Goal: Task Accomplishment & Management: Complete application form

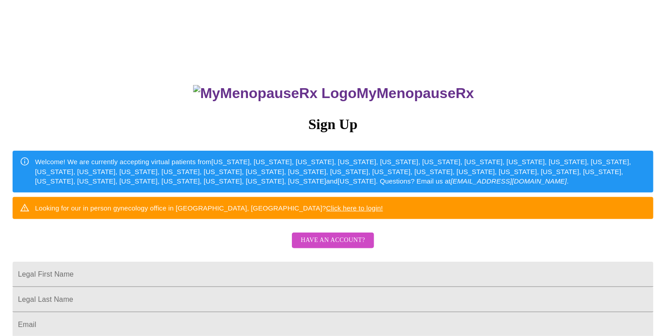
scroll to position [90, 0]
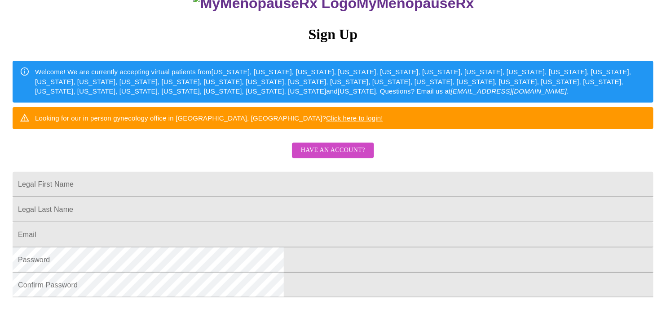
click at [345, 156] on span "Have an account?" at bounding box center [333, 150] width 64 height 11
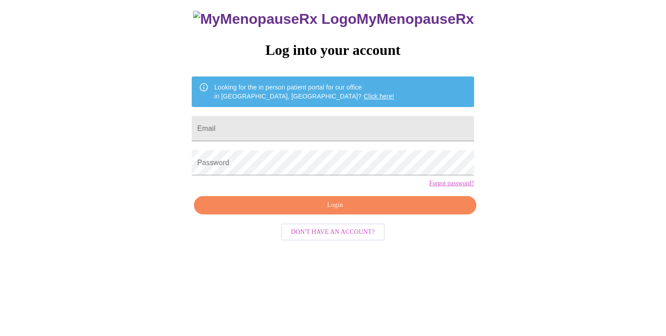
scroll to position [9, 0]
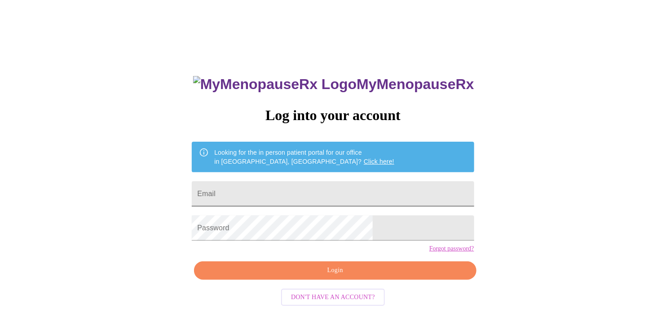
click at [285, 189] on input "Email" at bounding box center [333, 193] width 282 height 25
click at [293, 190] on input "Email" at bounding box center [333, 193] width 282 height 25
type input "[EMAIL_ADDRESS][DOMAIN_NAME]"
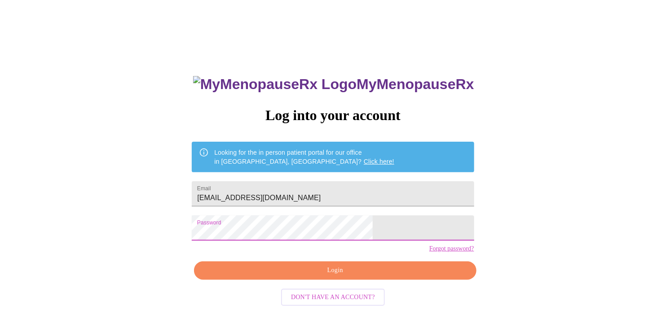
click at [324, 276] on span "Login" at bounding box center [334, 270] width 261 height 11
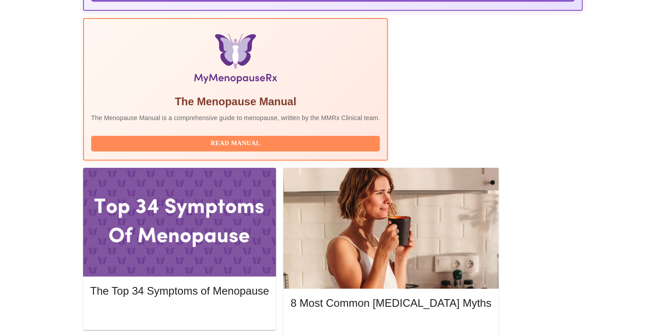
scroll to position [314, 0]
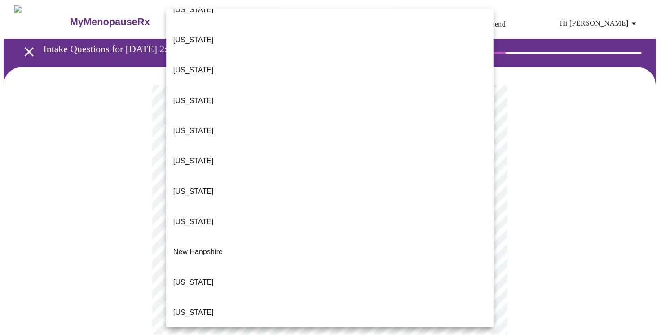
scroll to position [674, 0]
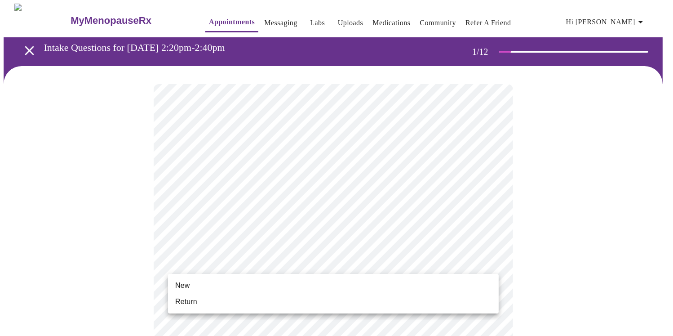
click at [204, 305] on li "Return" at bounding box center [333, 301] width 331 height 16
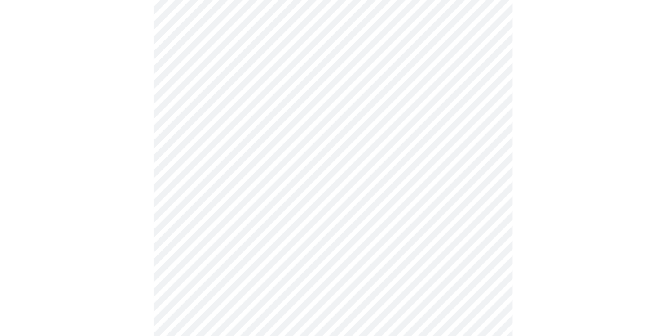
scroll to position [359, 0]
click at [130, 269] on div at bounding box center [333, 77] width 659 height 740
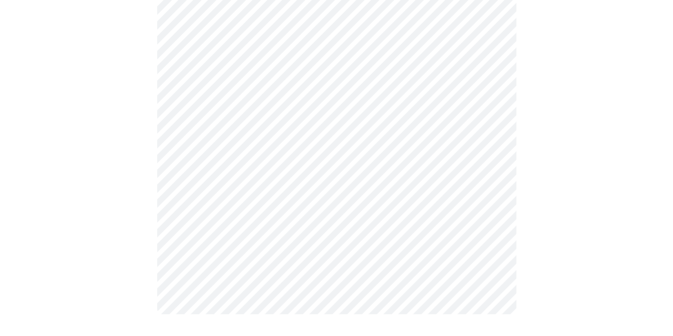
scroll to position [0, 0]
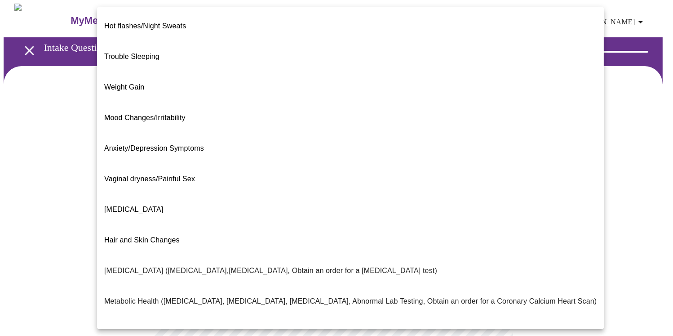
click at [488, 183] on body "MyMenopauseRx Appointments Messaging Labs Uploads Medications Community Refer a…" at bounding box center [337, 274] width 666 height 540
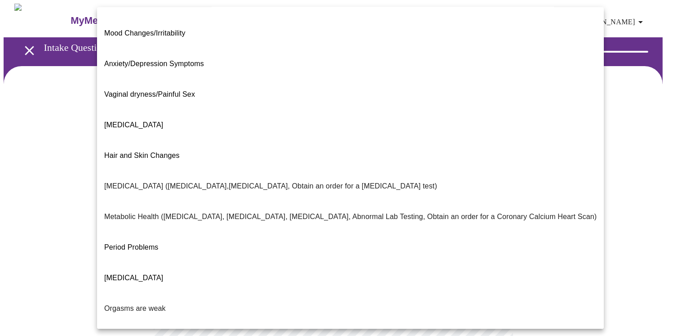
scroll to position [40, 0]
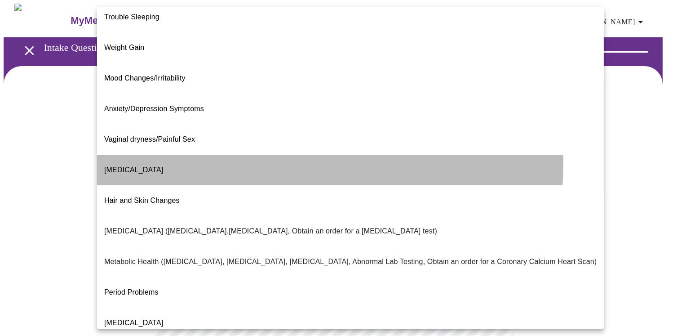
click at [188, 155] on li "Decreased libido" at bounding box center [350, 170] width 507 height 31
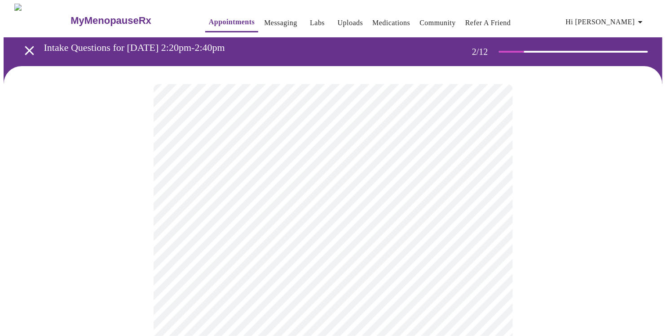
click at [265, 197] on body "MyMenopauseRx Appointments Messaging Labs Uploads Medications Community Refer a…" at bounding box center [333, 271] width 659 height 535
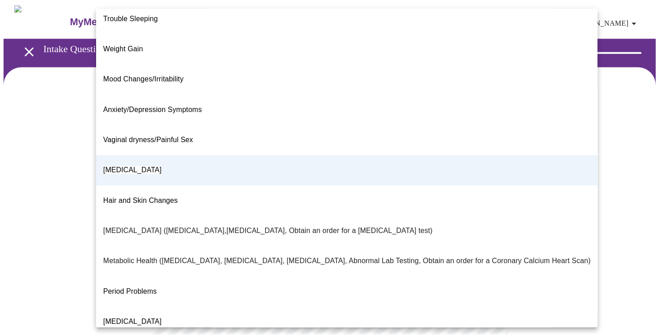
scroll to position [0, 0]
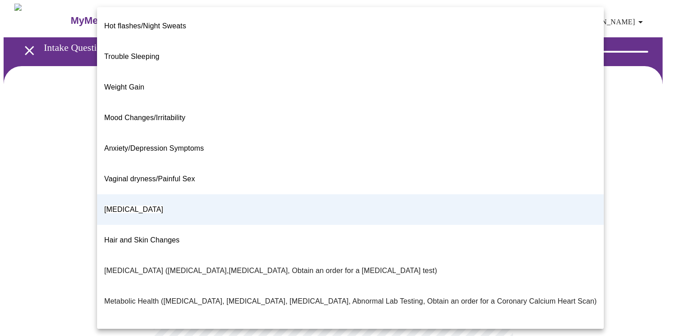
click at [138, 197] on span "Decreased libido" at bounding box center [133, 209] width 59 height 25
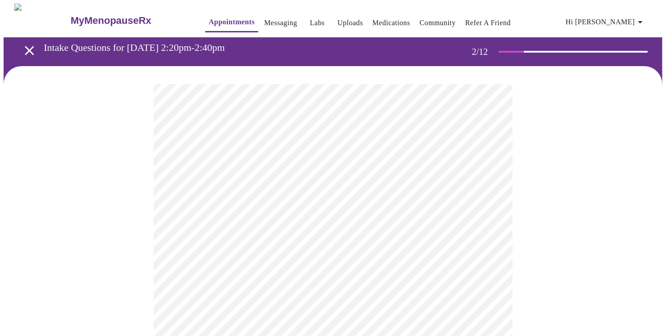
scroll to position [135, 0]
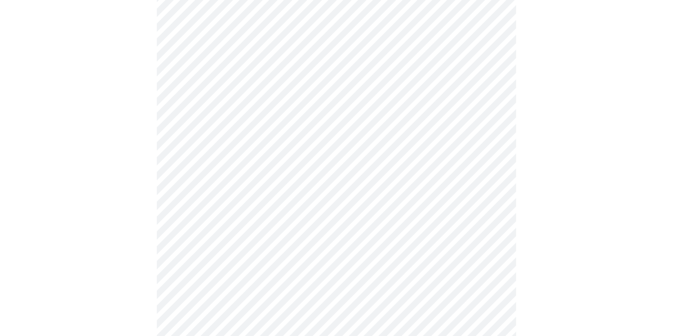
click at [330, 142] on body "MyMenopauseRx Appointments Messaging Labs Uploads Medications Community Refer a…" at bounding box center [337, 136] width 666 height 535
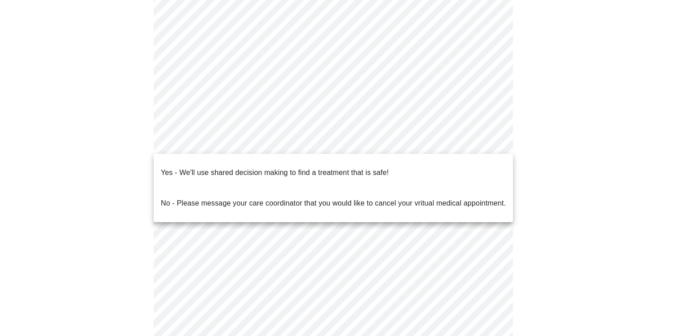
click at [204, 168] on p "Yes - We'll use shared decision making to find a treatment that is safe!" at bounding box center [275, 172] width 228 height 11
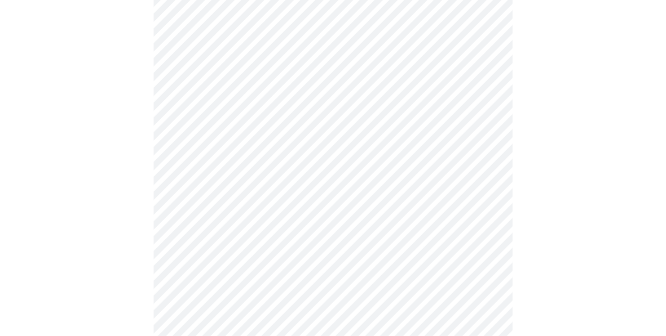
scroll to position [0, 0]
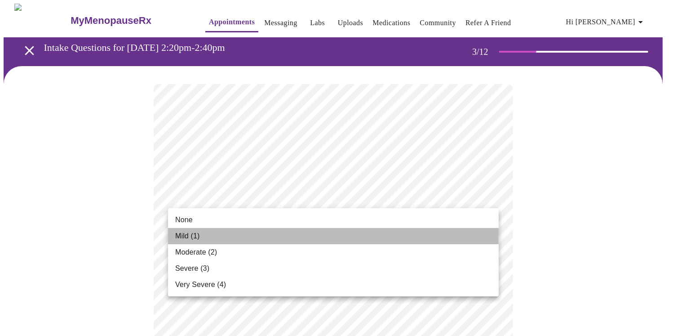
click at [187, 236] on span "Mild (1)" at bounding box center [187, 235] width 25 height 11
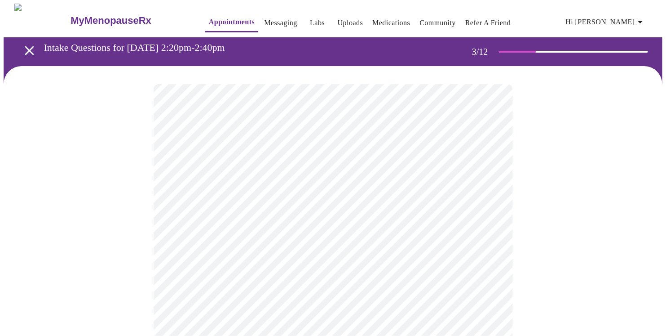
scroll to position [45, 0]
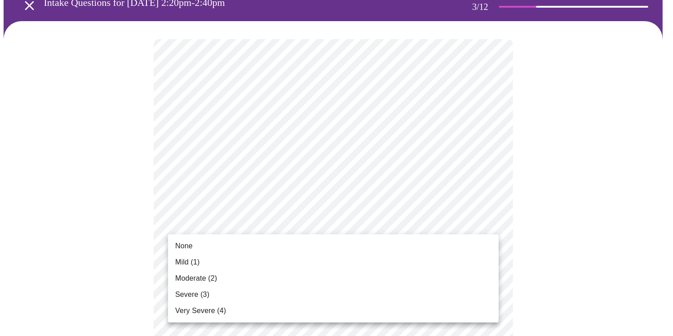
drag, startPoint x: 197, startPoint y: 260, endPoint x: 198, endPoint y: 253, distance: 7.2
click at [197, 260] on span "Mild (1)" at bounding box center [187, 262] width 25 height 11
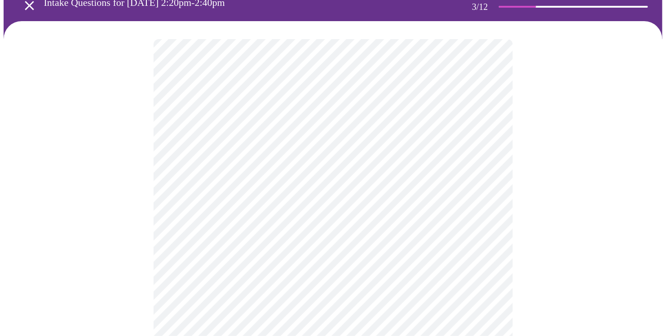
scroll to position [180, 0]
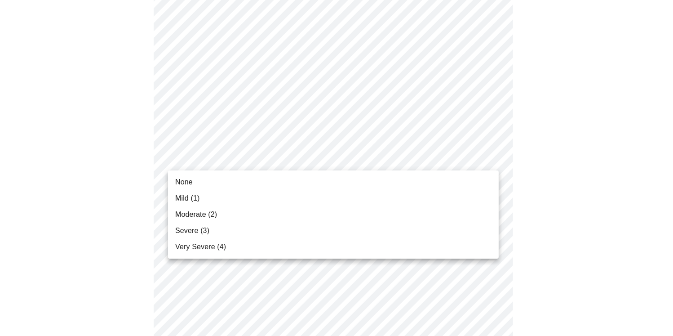
click at [190, 215] on span "Moderate (2)" at bounding box center [196, 214] width 42 height 11
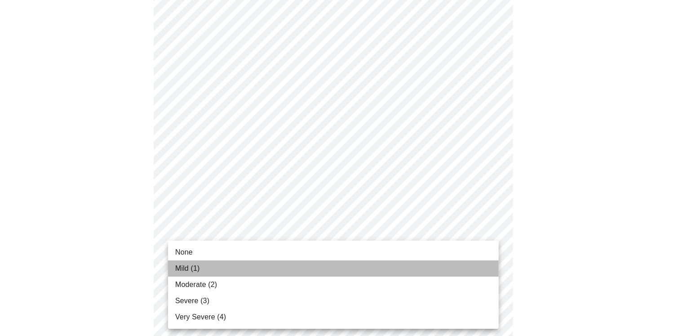
click at [195, 271] on span "Mild (1)" at bounding box center [187, 268] width 25 height 11
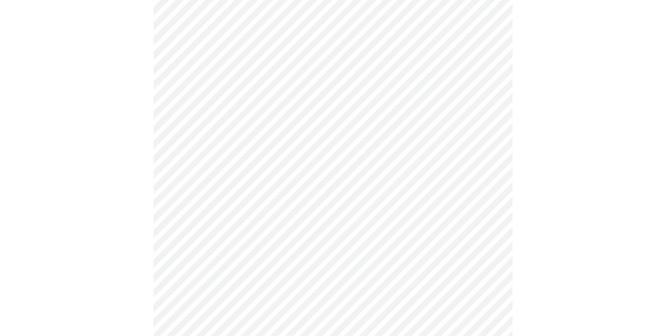
scroll to position [314, 0]
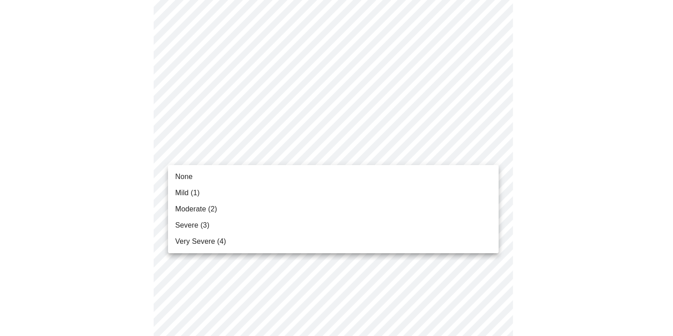
click at [219, 151] on body "MyMenopauseRx Appointments Messaging Labs Uploads Medications Community Refer a…" at bounding box center [337, 261] width 666 height 1144
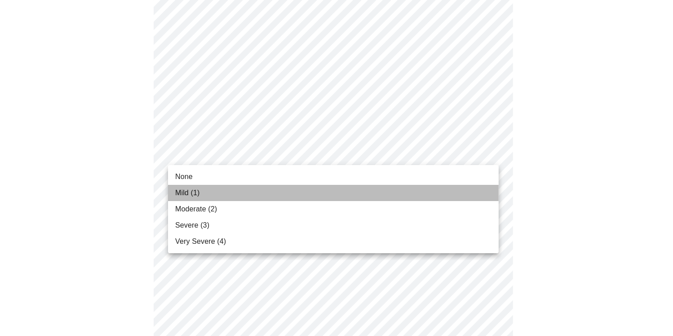
click at [189, 193] on span "Mild (1)" at bounding box center [187, 192] width 25 height 11
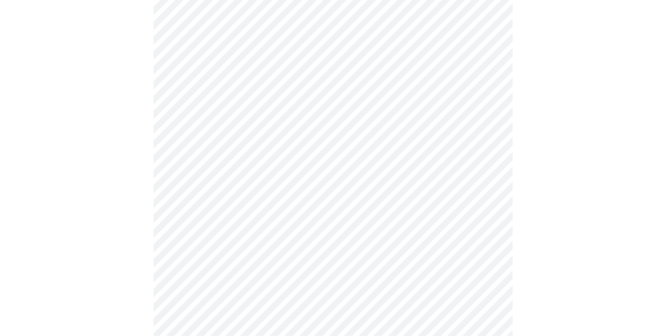
click at [193, 215] on body "MyMenopauseRx Appointments Messaging Labs Uploads Medications Community Refer a…" at bounding box center [333, 255] width 659 height 1132
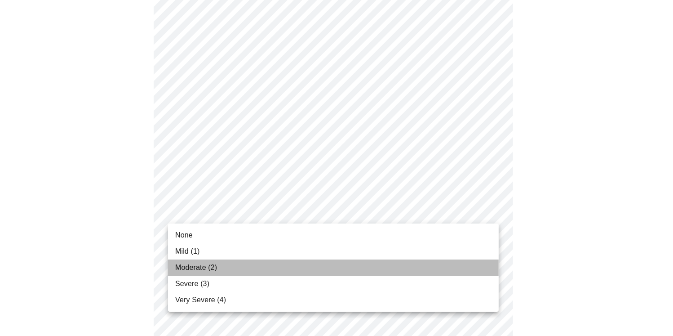
click at [188, 266] on span "Moderate (2)" at bounding box center [196, 267] width 42 height 11
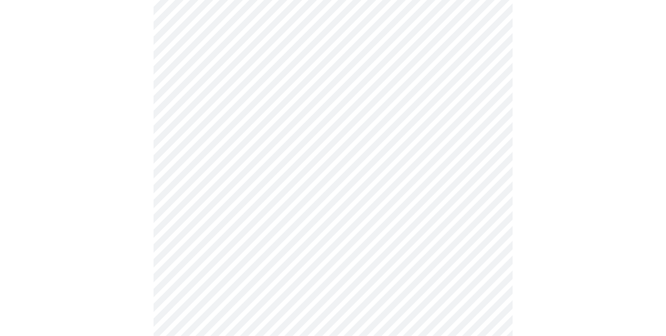
scroll to position [404, 0]
click at [301, 189] on body "MyMenopauseRx Appointments Messaging Labs Uploads Medications Community Refer a…" at bounding box center [333, 158] width 659 height 1119
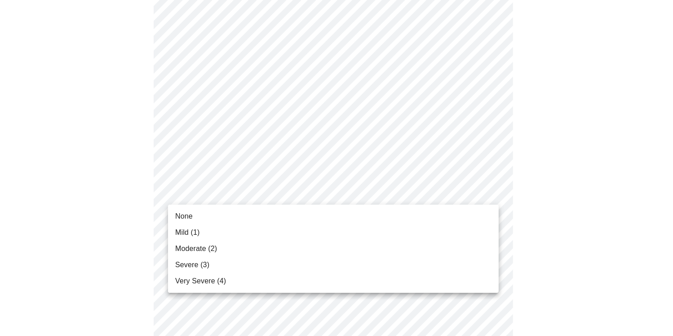
click at [196, 245] on span "Moderate (2)" at bounding box center [196, 248] width 42 height 11
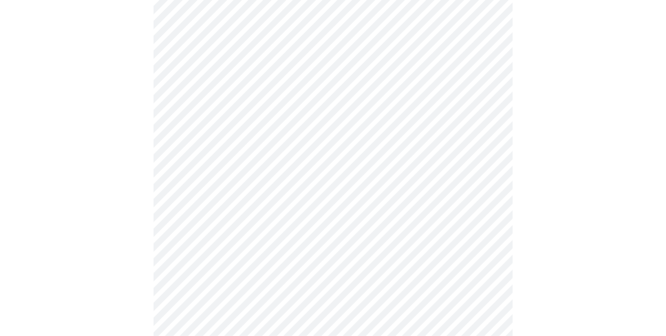
scroll to position [494, 0]
click at [275, 170] on body "MyMenopauseRx Appointments Messaging Labs Uploads Medications Community Refer a…" at bounding box center [333, 62] width 659 height 1107
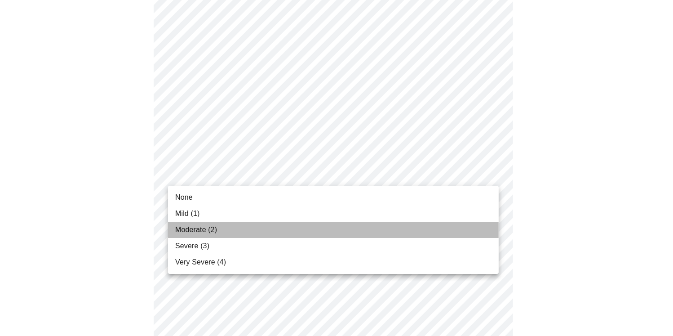
click at [190, 228] on span "Moderate (2)" at bounding box center [196, 229] width 42 height 11
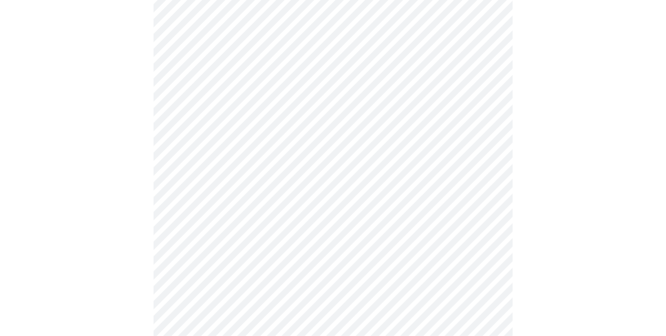
scroll to position [629, 0]
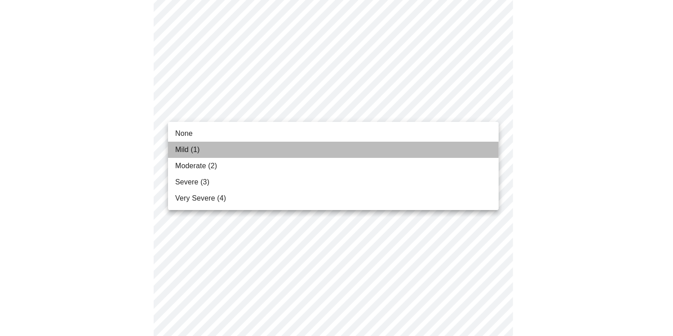
click at [201, 147] on li "Mild (1)" at bounding box center [333, 150] width 331 height 16
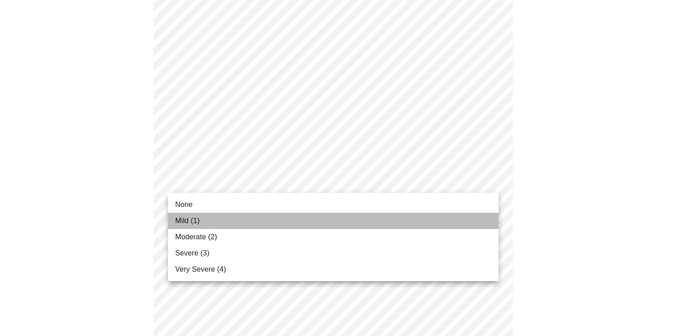
click at [192, 213] on li "Mild (1)" at bounding box center [333, 221] width 331 height 16
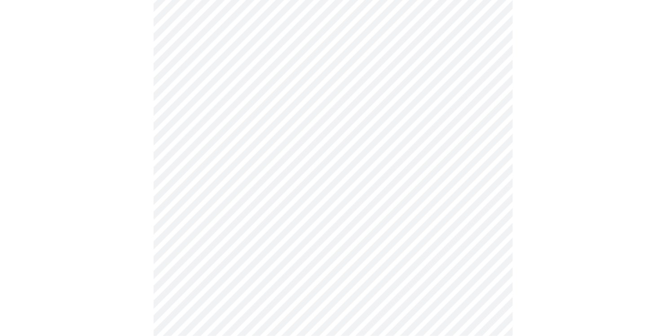
scroll to position [674, 0]
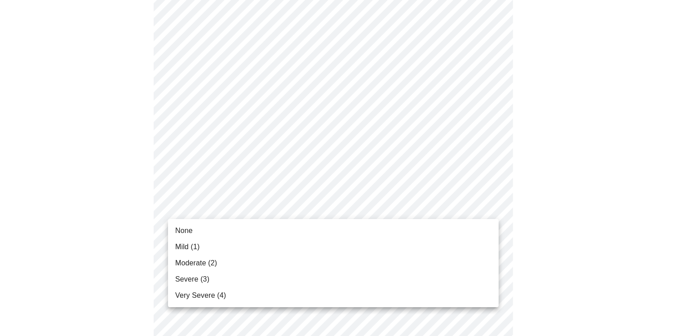
click at [186, 268] on li "Moderate (2)" at bounding box center [333, 263] width 331 height 16
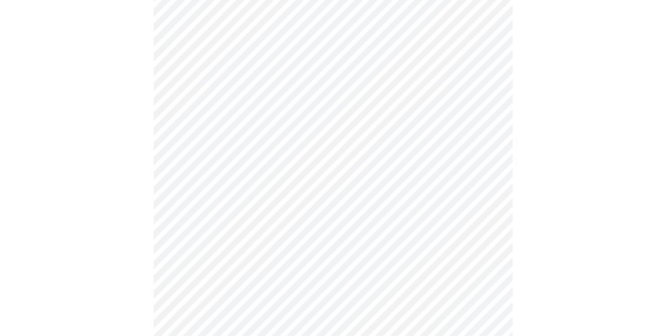
scroll to position [359, 0]
click at [302, 190] on body "MyMenopauseRx Appointments Messaging Labs Uploads Medications Community Refer a…" at bounding box center [337, 87] width 666 height 886
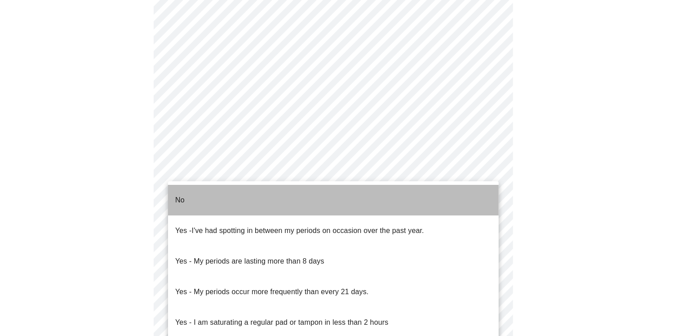
click at [195, 197] on li "No" at bounding box center [333, 200] width 331 height 31
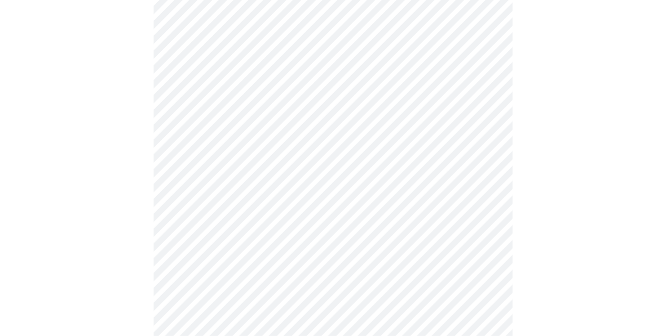
scroll to position [449, 0]
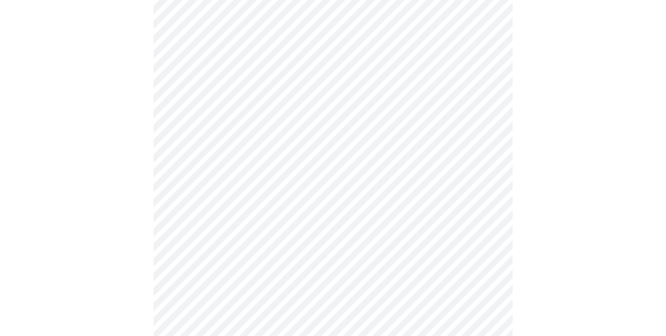
scroll to position [494, 0]
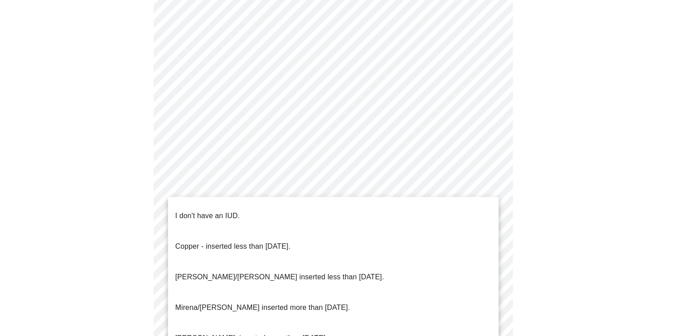
click at [230, 210] on p "I don't have an IUD." at bounding box center [207, 215] width 65 height 11
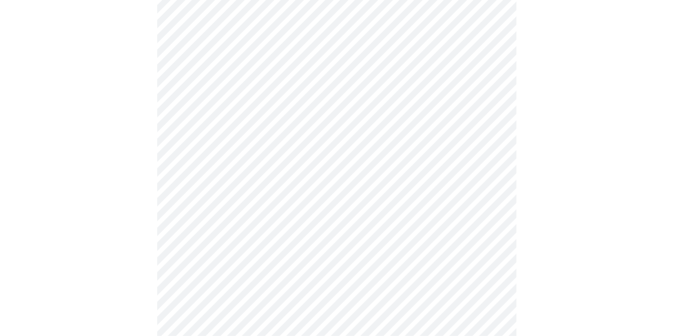
scroll to position [534, 0]
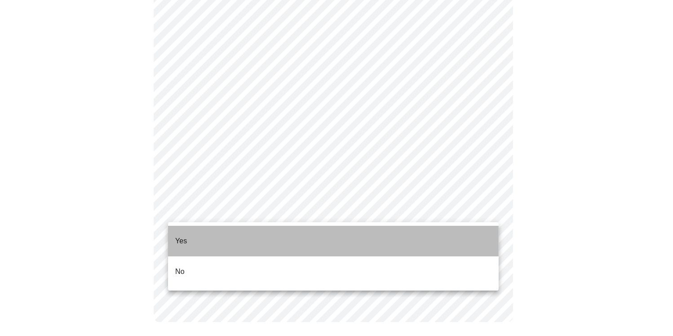
click at [188, 239] on li "Yes" at bounding box center [333, 241] width 331 height 31
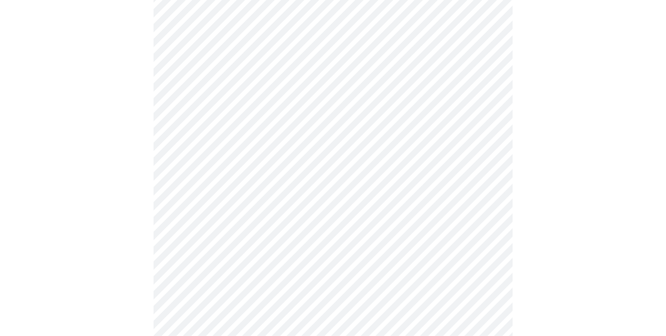
scroll to position [135, 0]
click at [295, 171] on body "MyMenopauseRx Appointments Messaging Labs Uploads Medications Community Refer a…" at bounding box center [333, 201] width 659 height 664
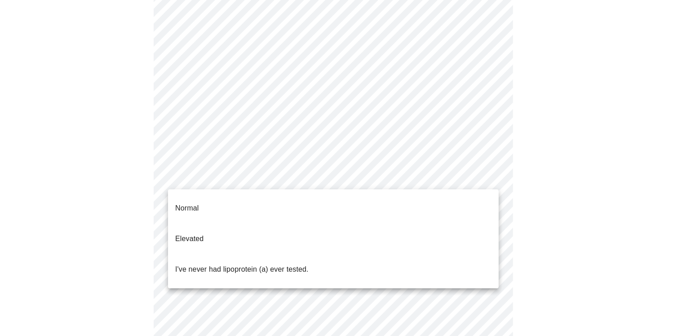
click at [202, 264] on p "I've never had lipoprotein (a) ever tested." at bounding box center [241, 269] width 133 height 11
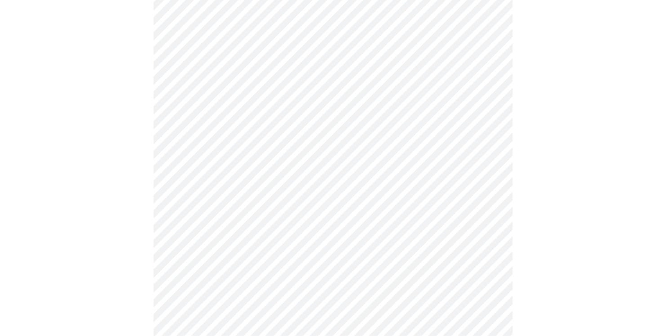
scroll to position [2291, 0]
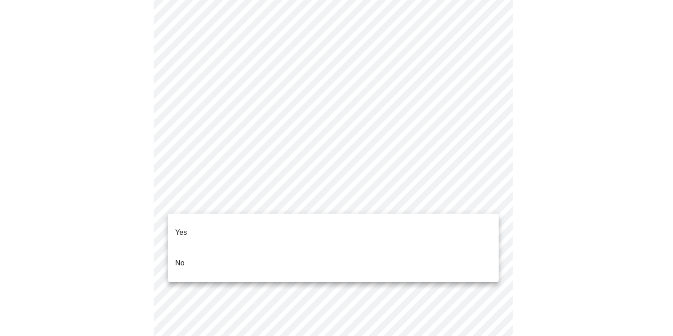
click at [183, 257] on p "No" at bounding box center [179, 262] width 9 height 11
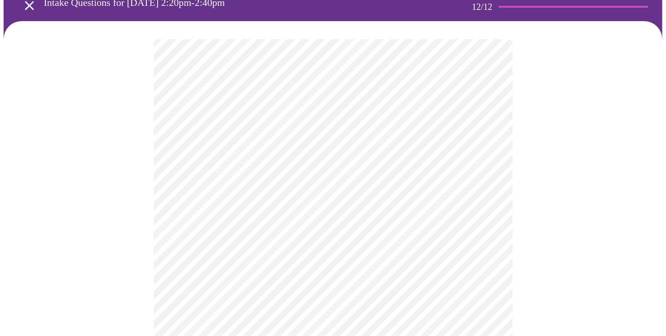
scroll to position [90, 0]
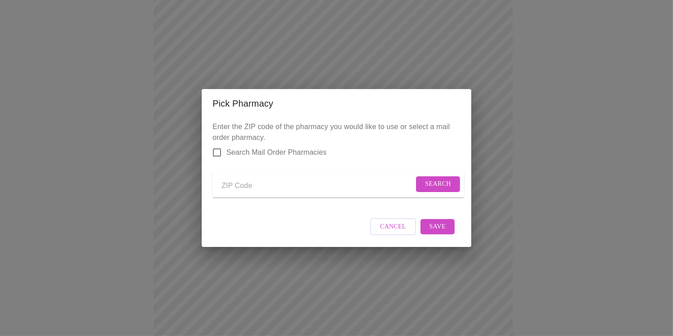
click at [395, 232] on span "Cancel" at bounding box center [393, 226] width 26 height 11
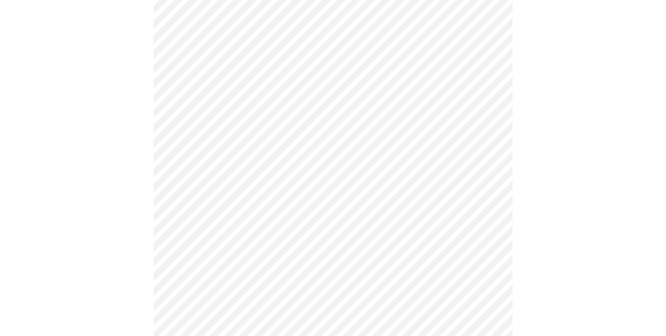
scroll to position [449, 0]
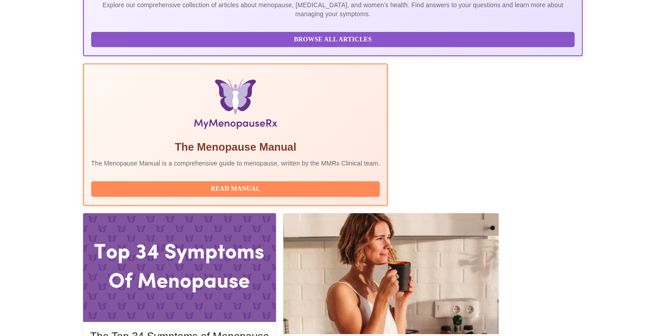
scroll to position [270, 0]
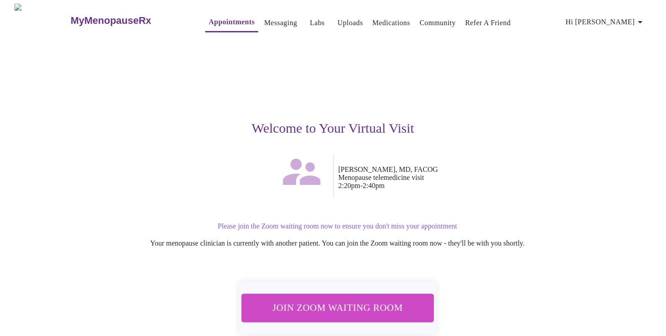
click at [339, 304] on span "Join Zoom Waiting Room" at bounding box center [337, 307] width 169 height 17
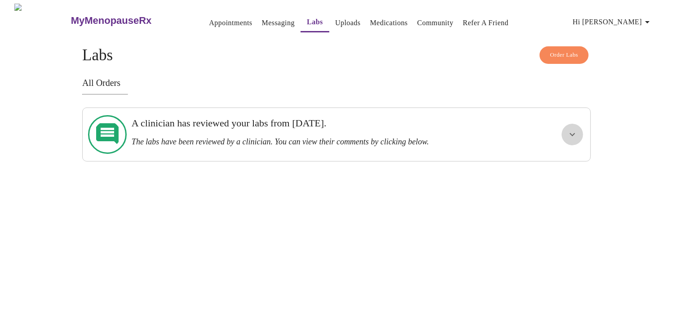
click at [569, 131] on icon "show more" at bounding box center [572, 134] width 11 height 11
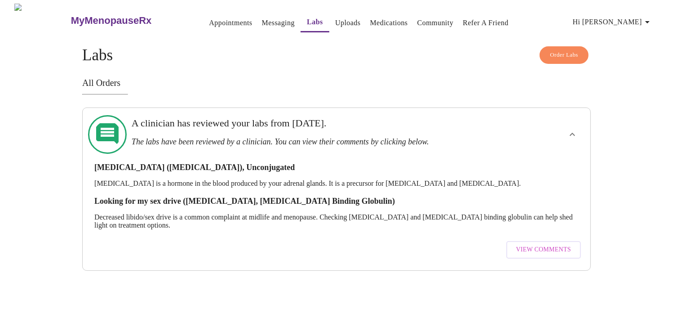
click at [555, 244] on span "View Comments" at bounding box center [543, 249] width 55 height 11
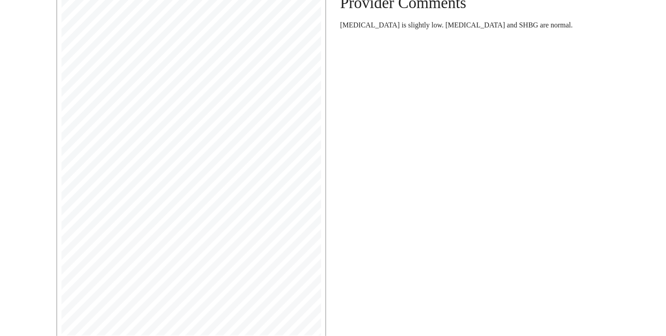
scroll to position [161, 0]
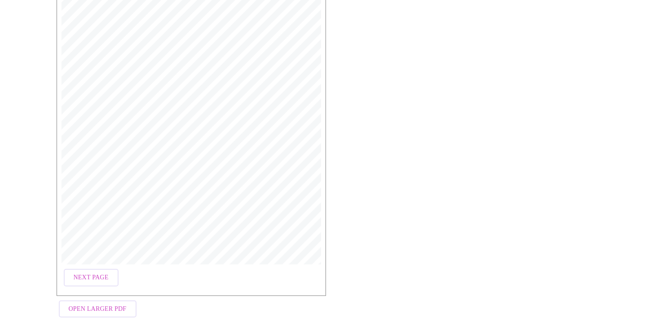
click at [99, 272] on span "Next Page" at bounding box center [91, 277] width 35 height 11
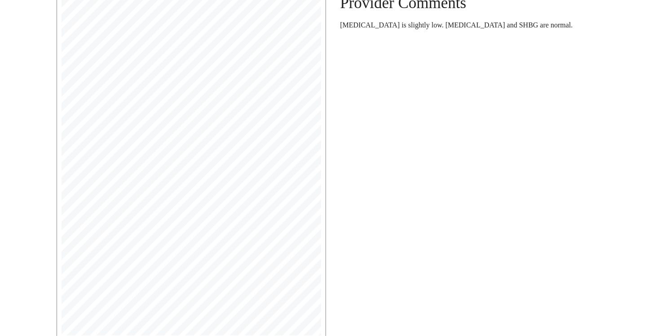
scroll to position [164, 0]
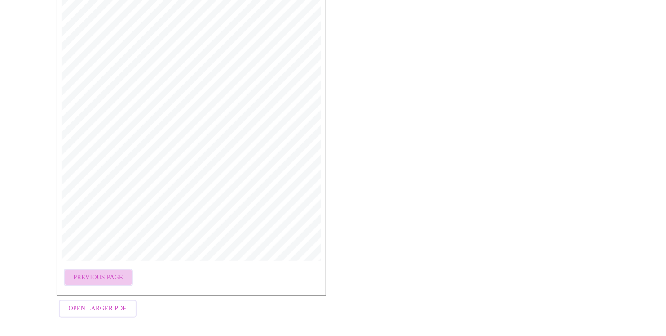
click at [106, 280] on button "Previous Page" at bounding box center [98, 278] width 69 height 18
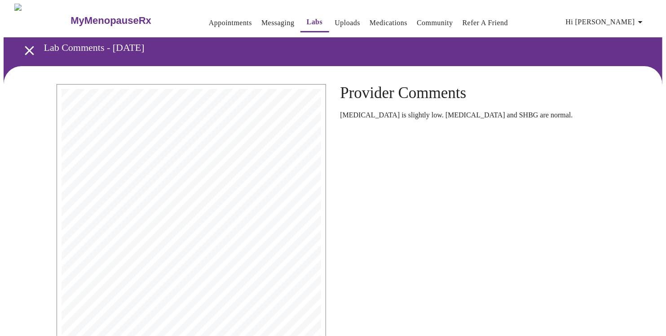
click at [204, 138] on span "1604 N MAIN ST" at bounding box center [199, 139] width 18 height 2
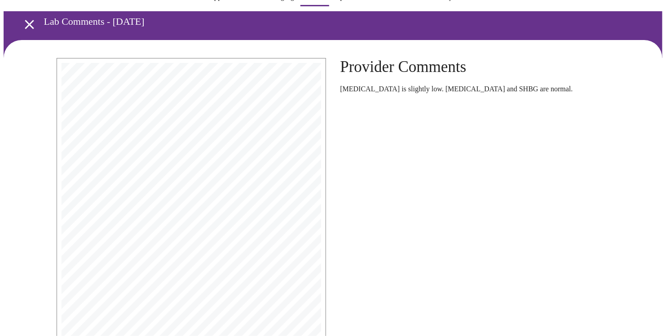
scroll to position [161, 0]
